Goal: Communication & Community: Answer question/provide support

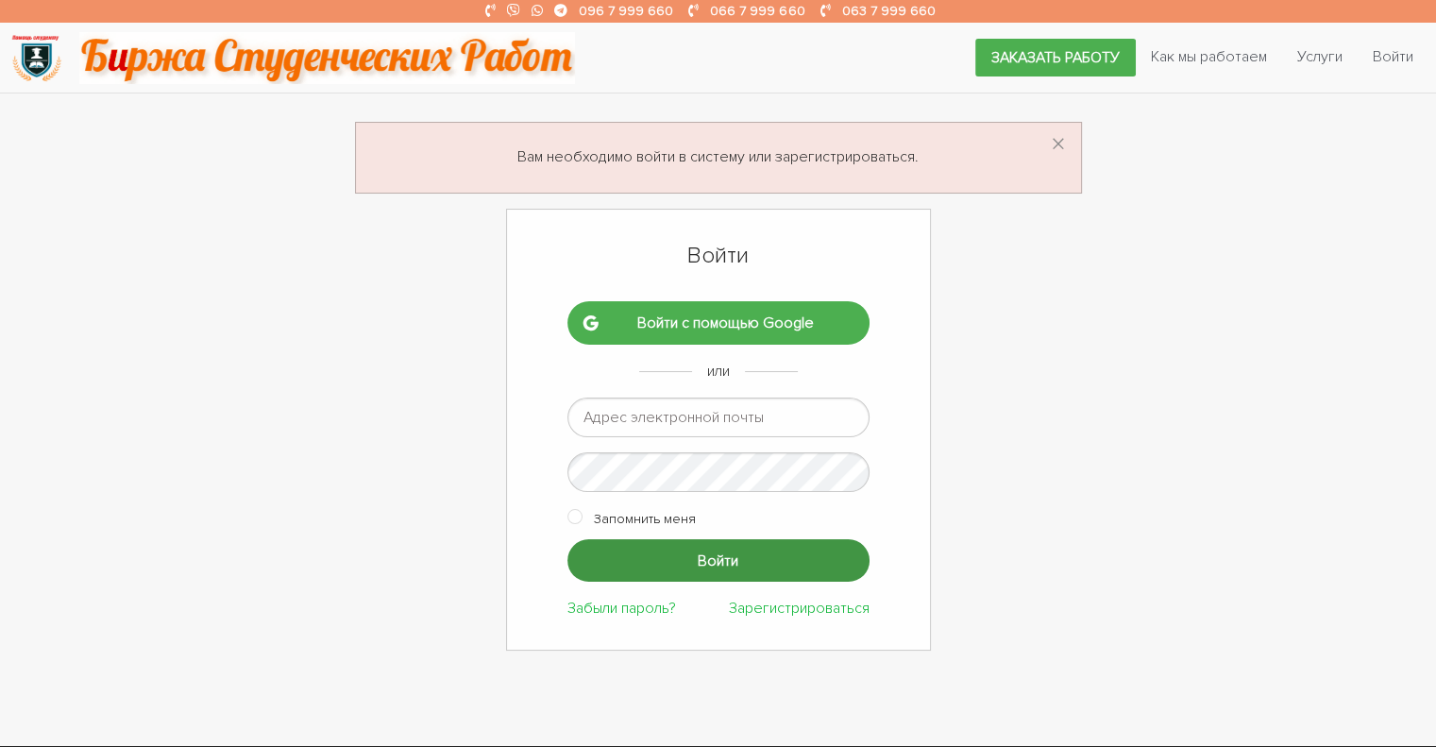
type input "[EMAIL_ADDRESS][DOMAIN_NAME]"
click at [679, 559] on input "Войти" at bounding box center [718, 560] width 302 height 42
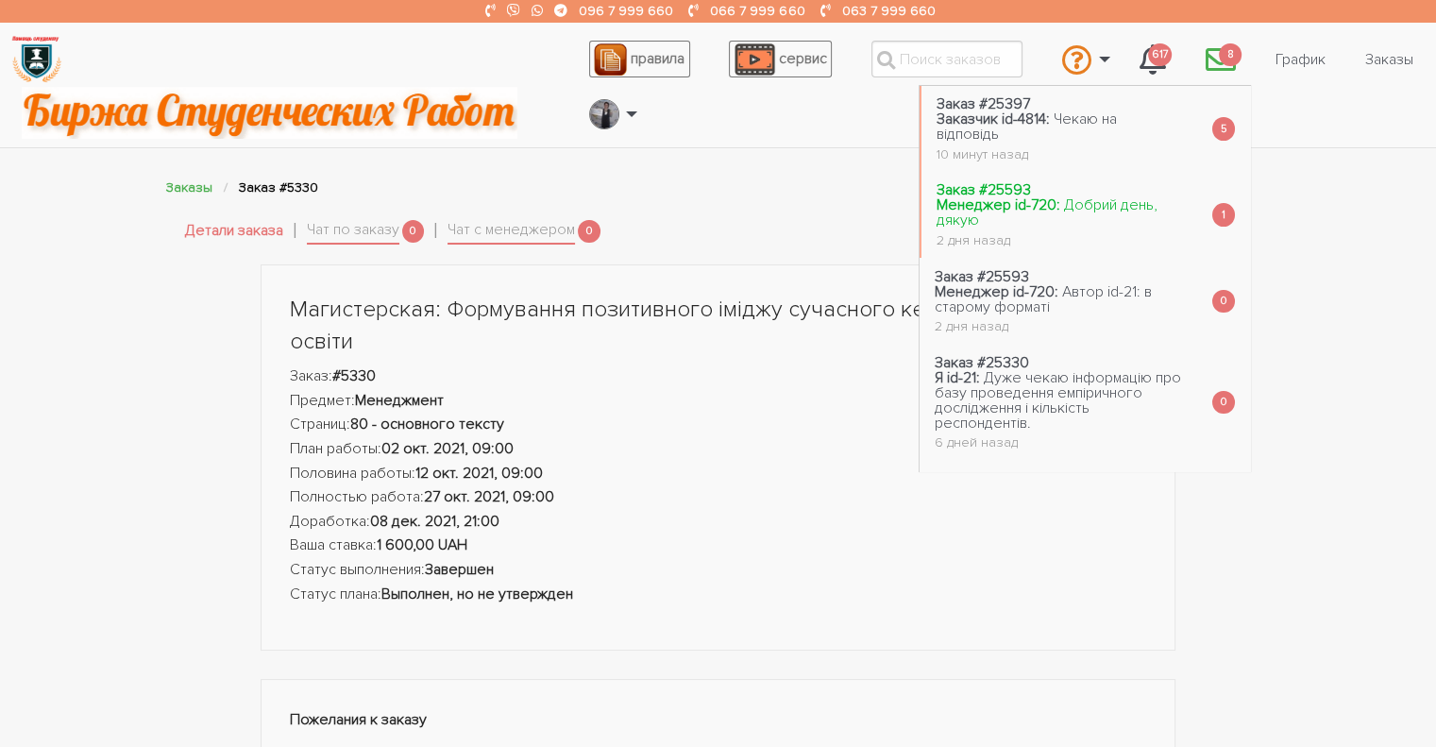
click at [1087, 198] on span "Добрий день, дякую" at bounding box center [1046, 212] width 221 height 34
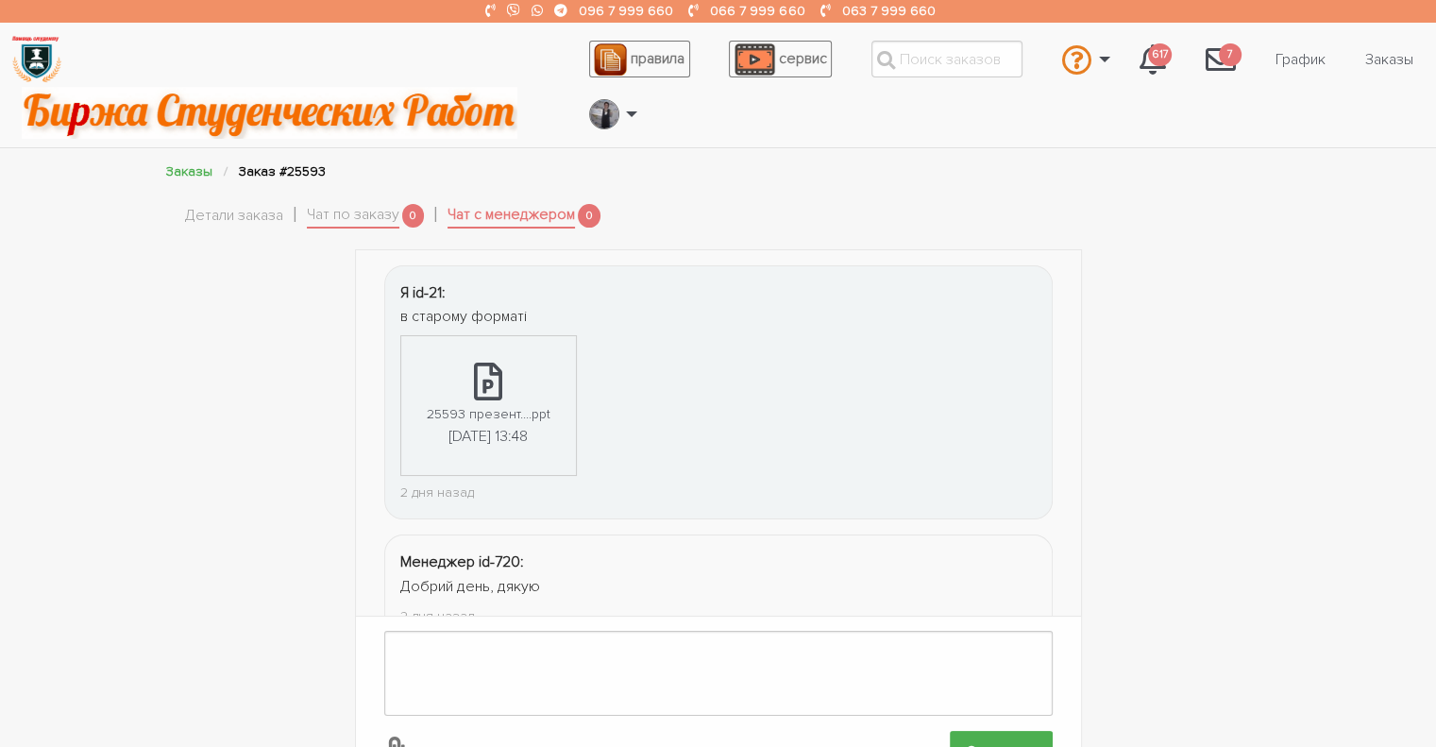
scroll to position [52, 0]
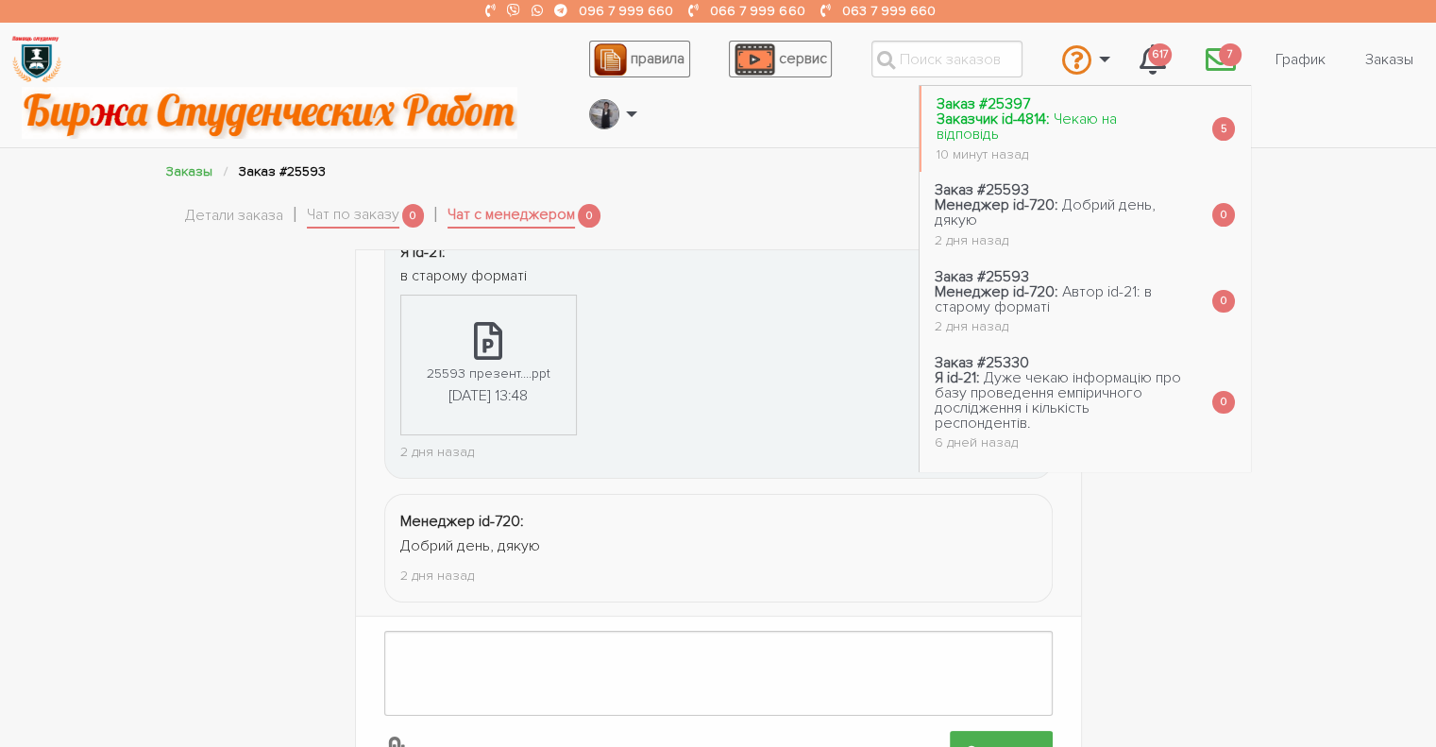
click at [1100, 122] on span "Чекаю на відповідь" at bounding box center [1026, 126] width 180 height 34
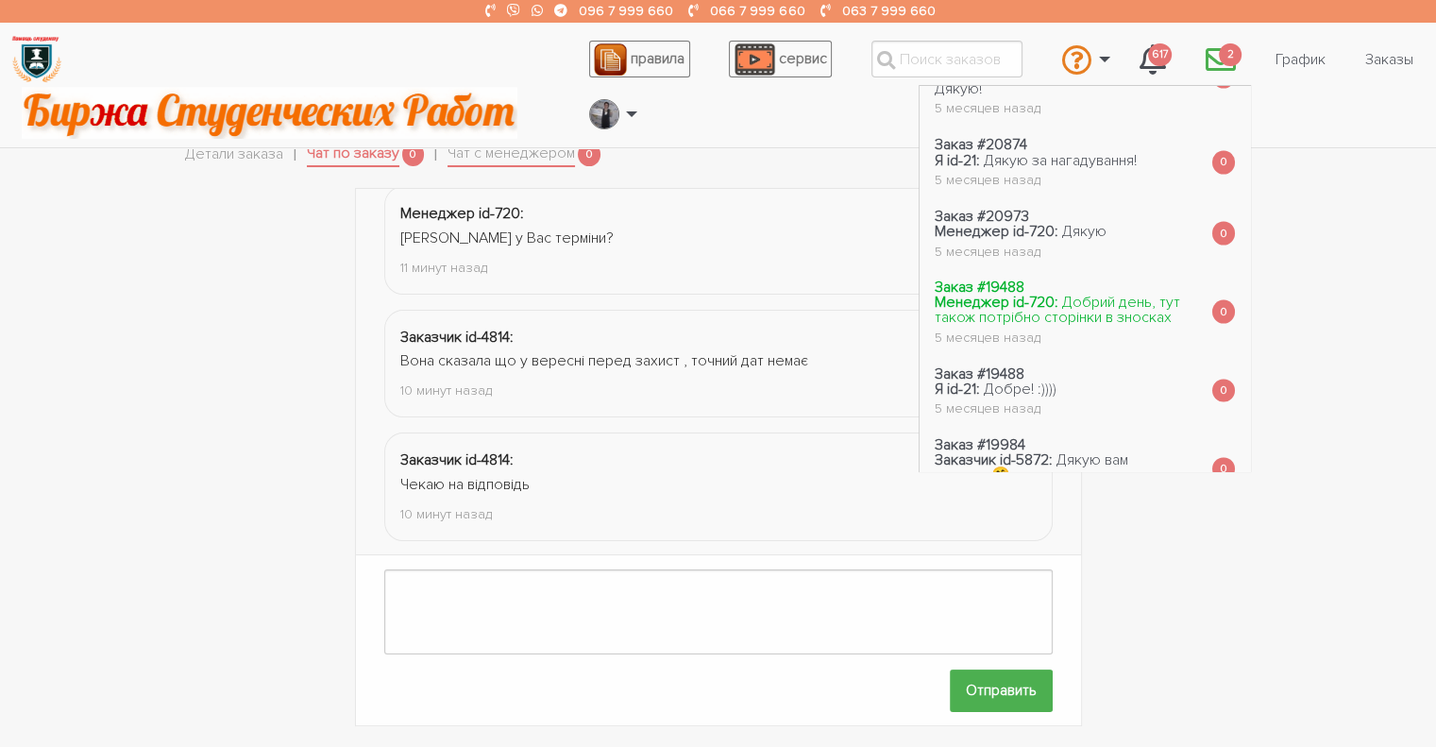
scroll to position [4064, 0]
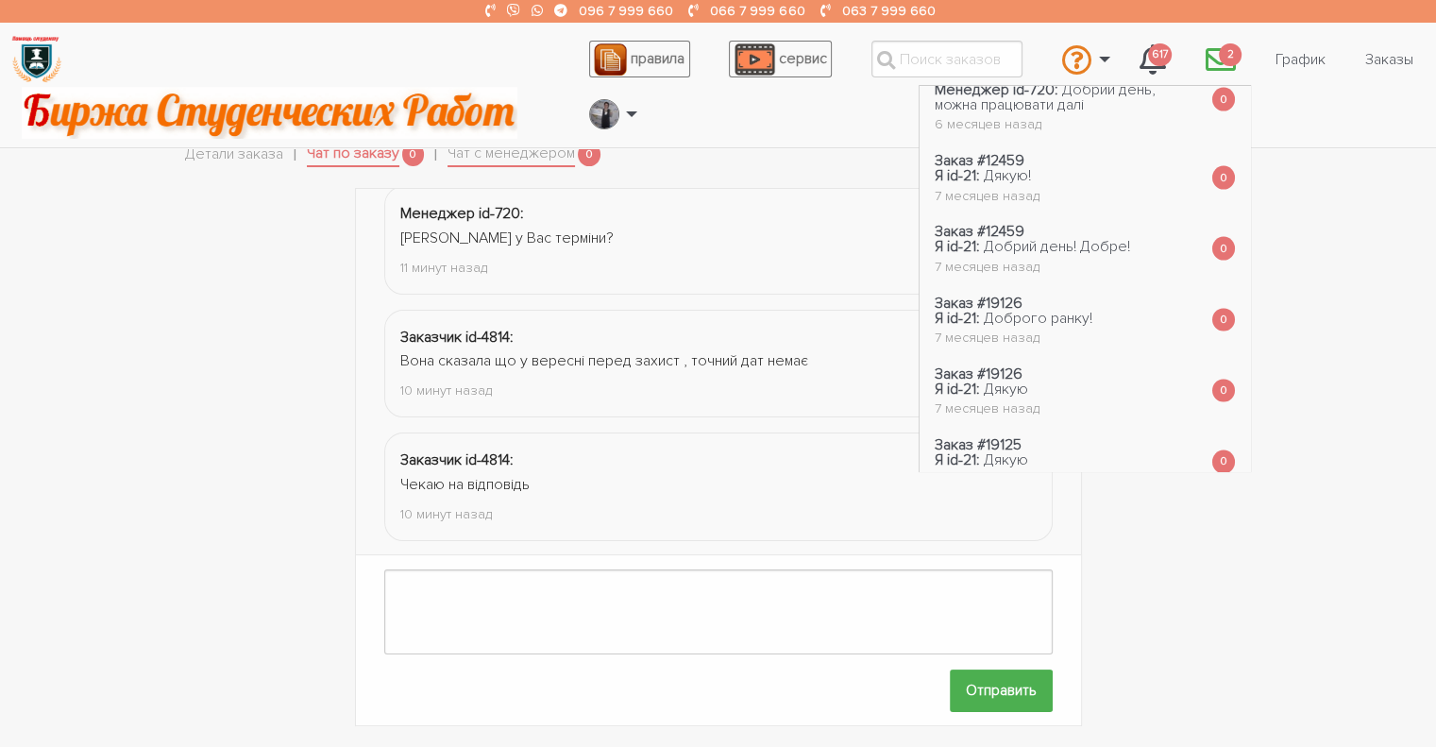
click at [1328, 262] on div "Менеджер id-720: Добрий день, план готовий чекаємо відповіді, щоб приступити до…" at bounding box center [718, 457] width 1436 height 539
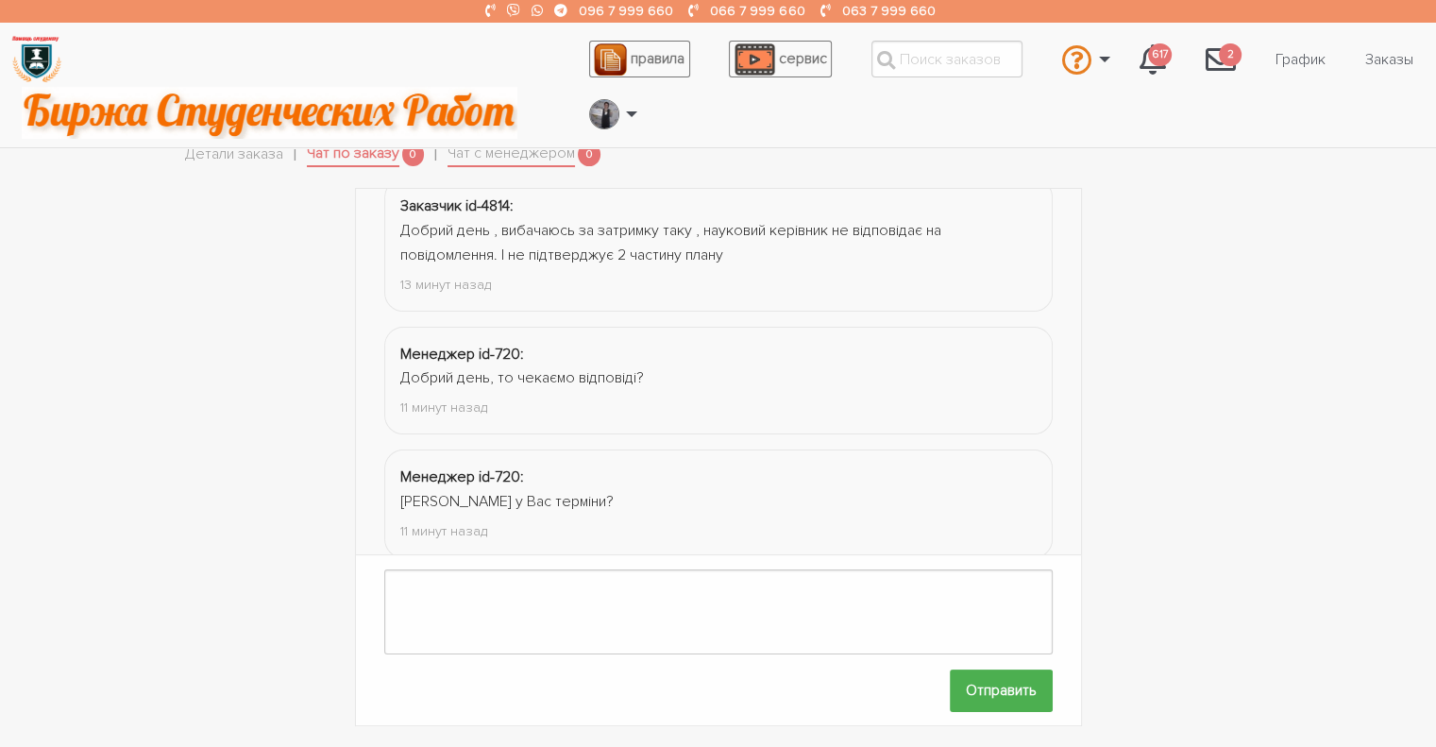
scroll to position [2315, 0]
